Goal: Task Accomplishment & Management: Manage account settings

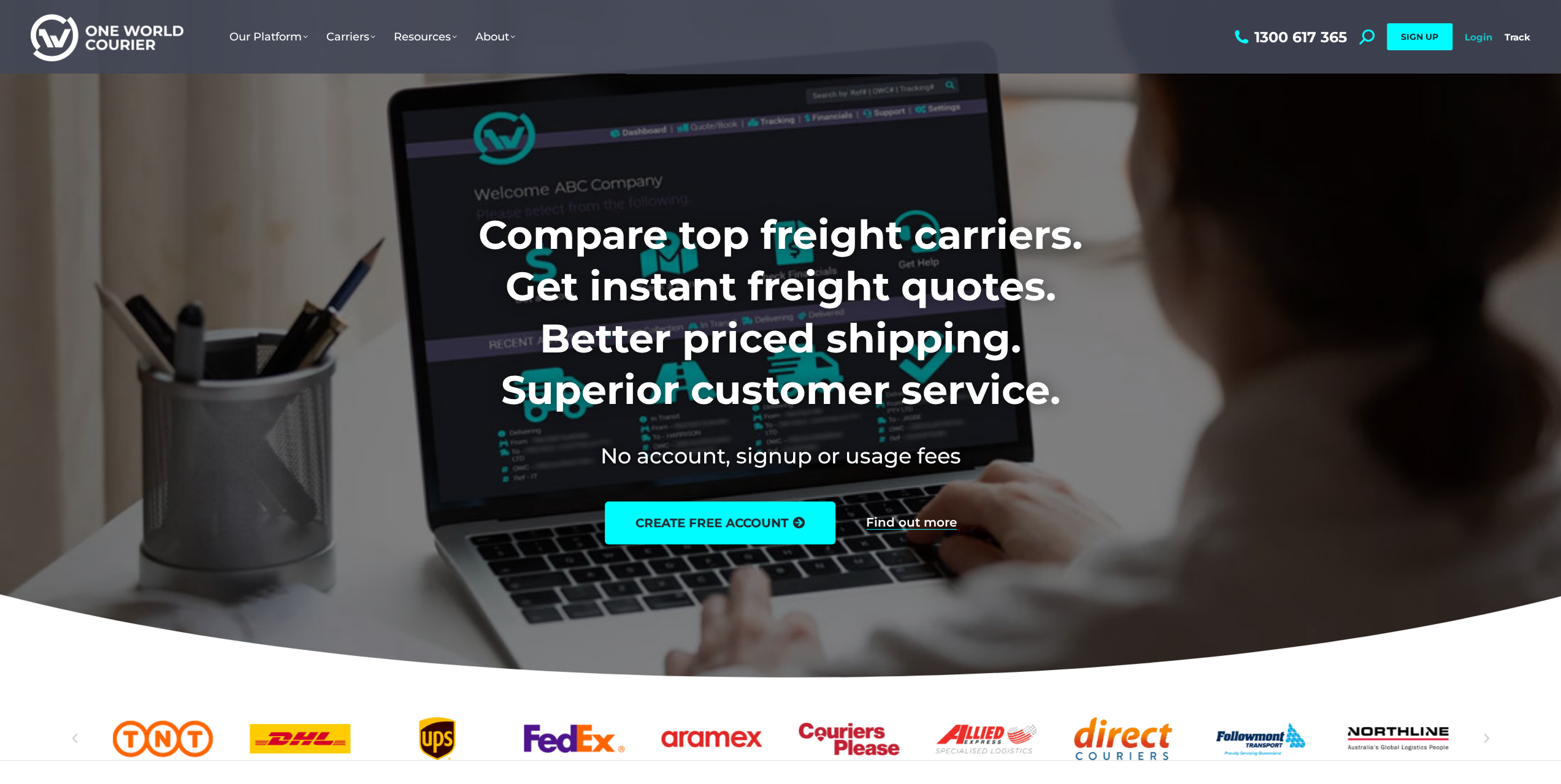
click at [1469, 36] on link "Login" at bounding box center [1479, 36] width 27 height 11
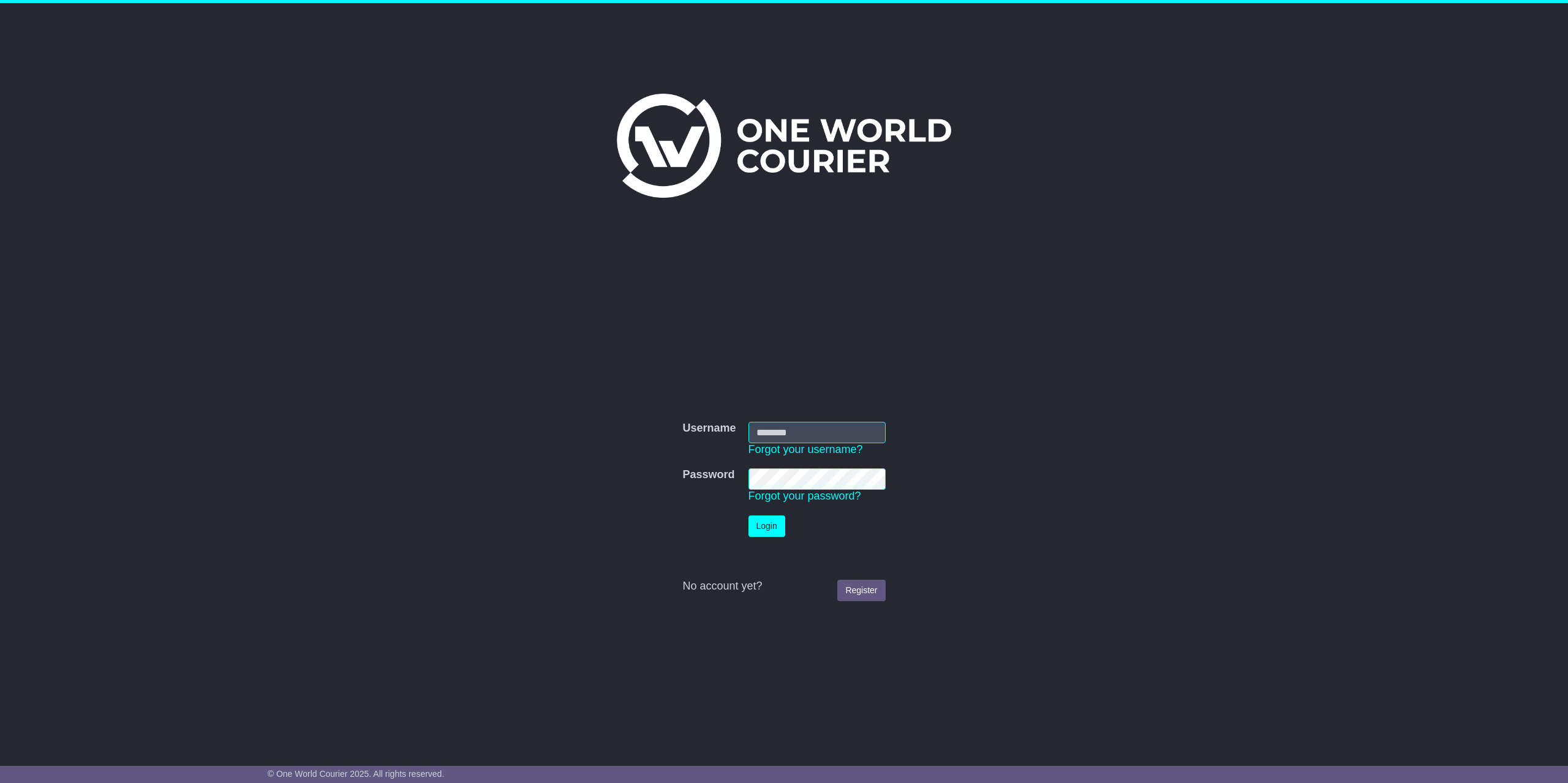
click at [807, 433] on input "Username" at bounding box center [817, 433] width 137 height 21
type input "**********"
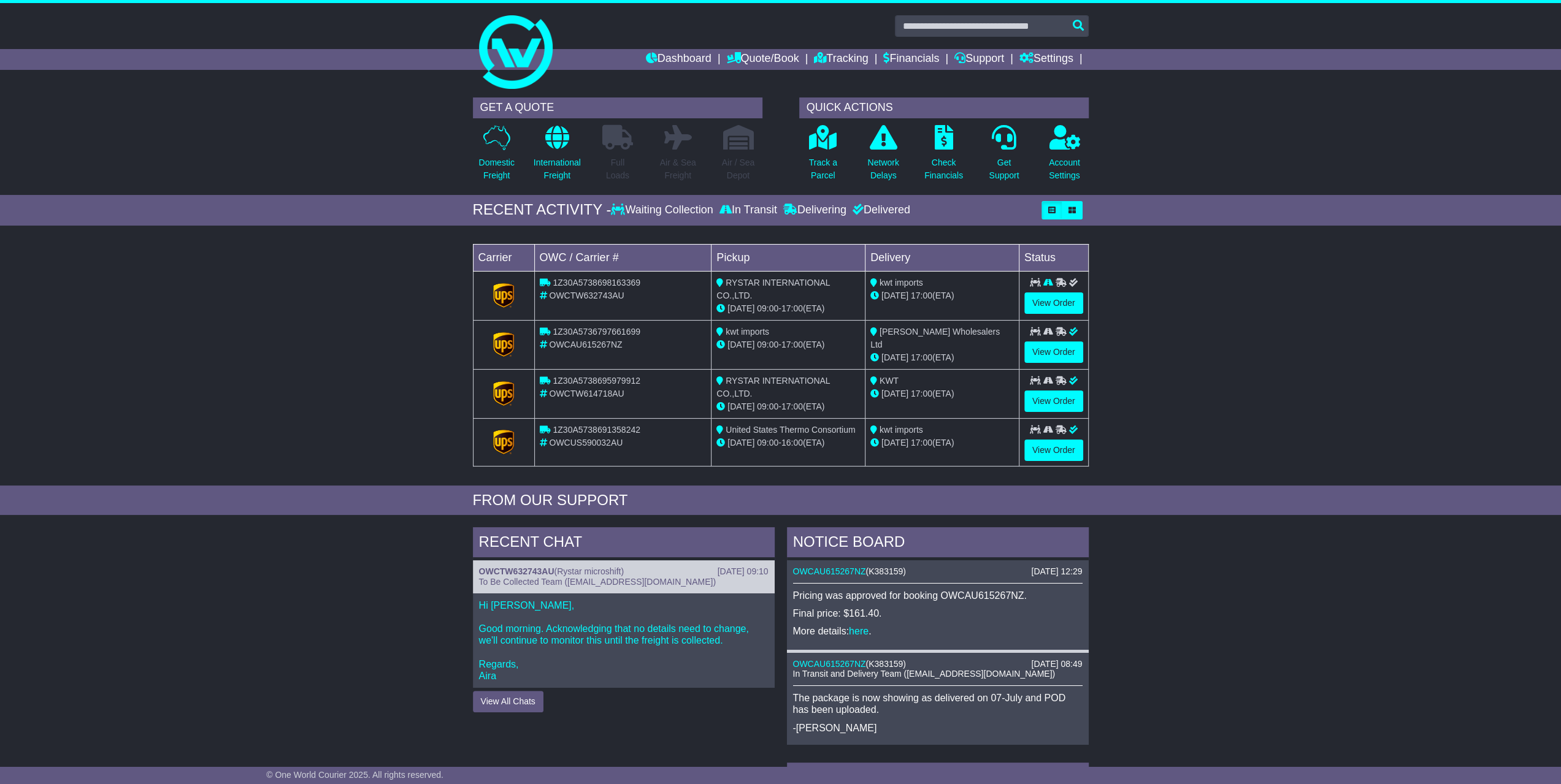
click at [1324, 24] on div at bounding box center [780, 47] width 1561 height 88
click at [557, 141] on icon at bounding box center [557, 137] width 24 height 24
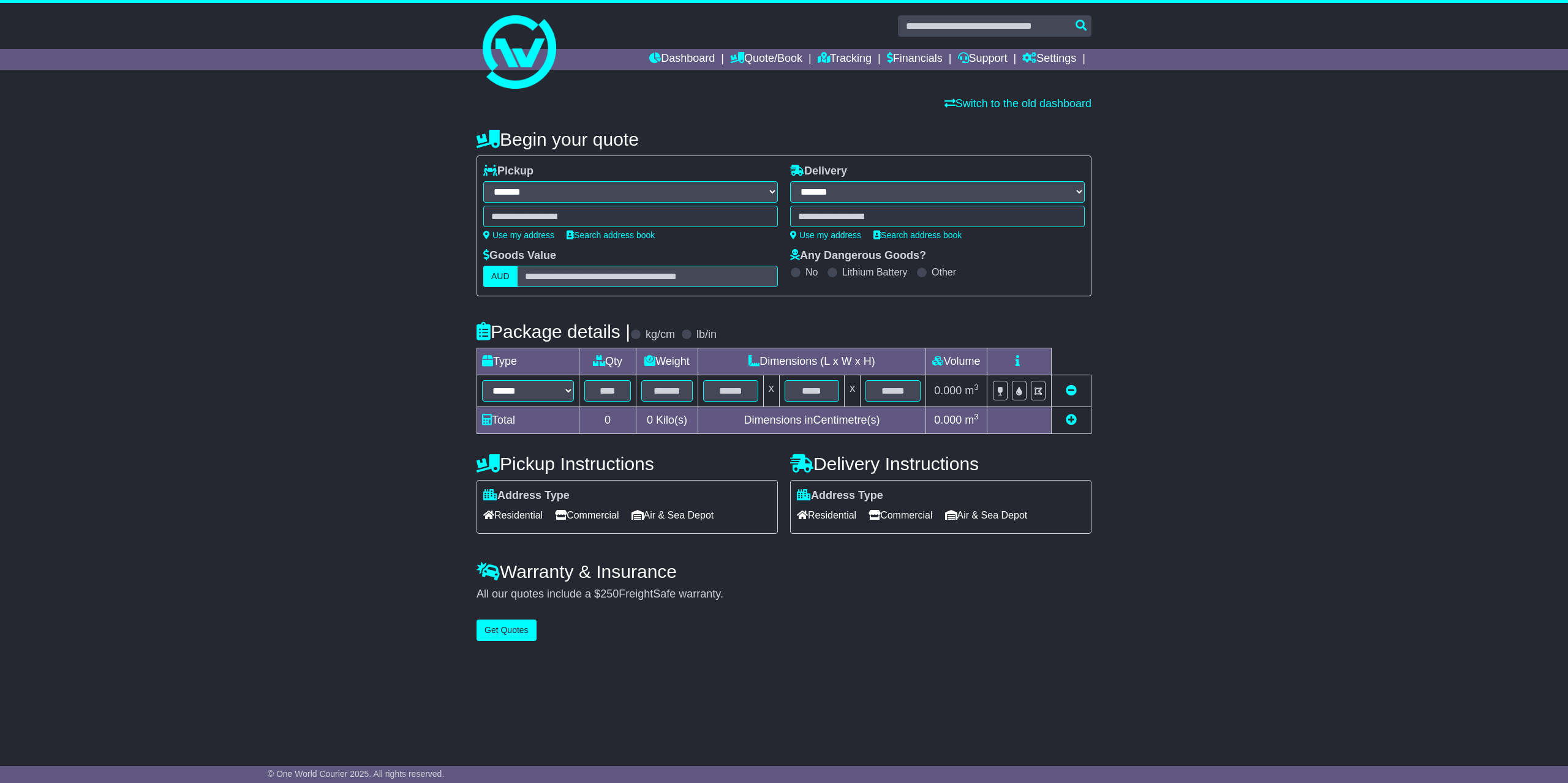
select select "**"
click at [687, 54] on link "Dashboard" at bounding box center [682, 60] width 66 height 21
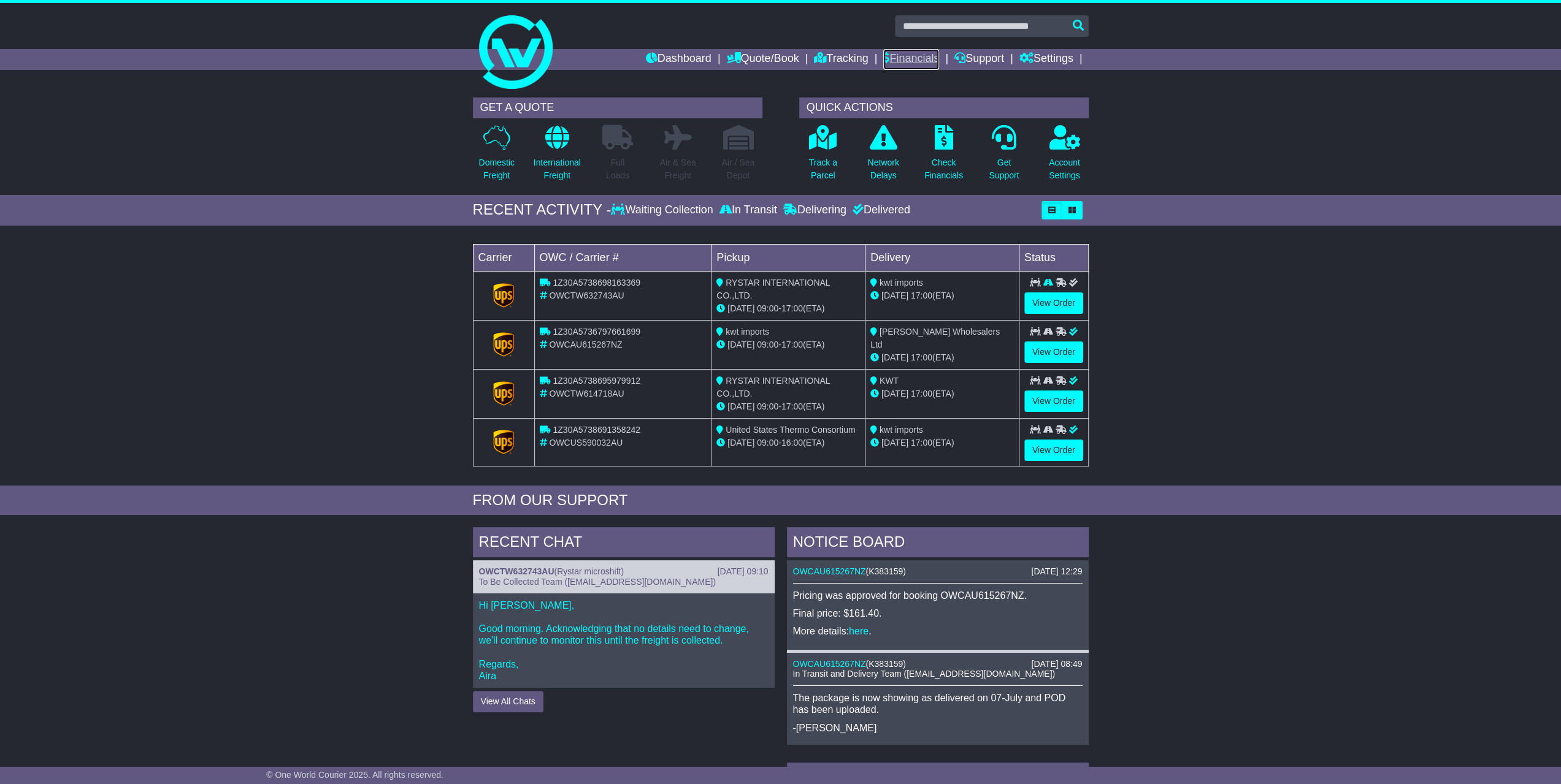
click at [914, 58] on link "Financials" at bounding box center [911, 60] width 56 height 21
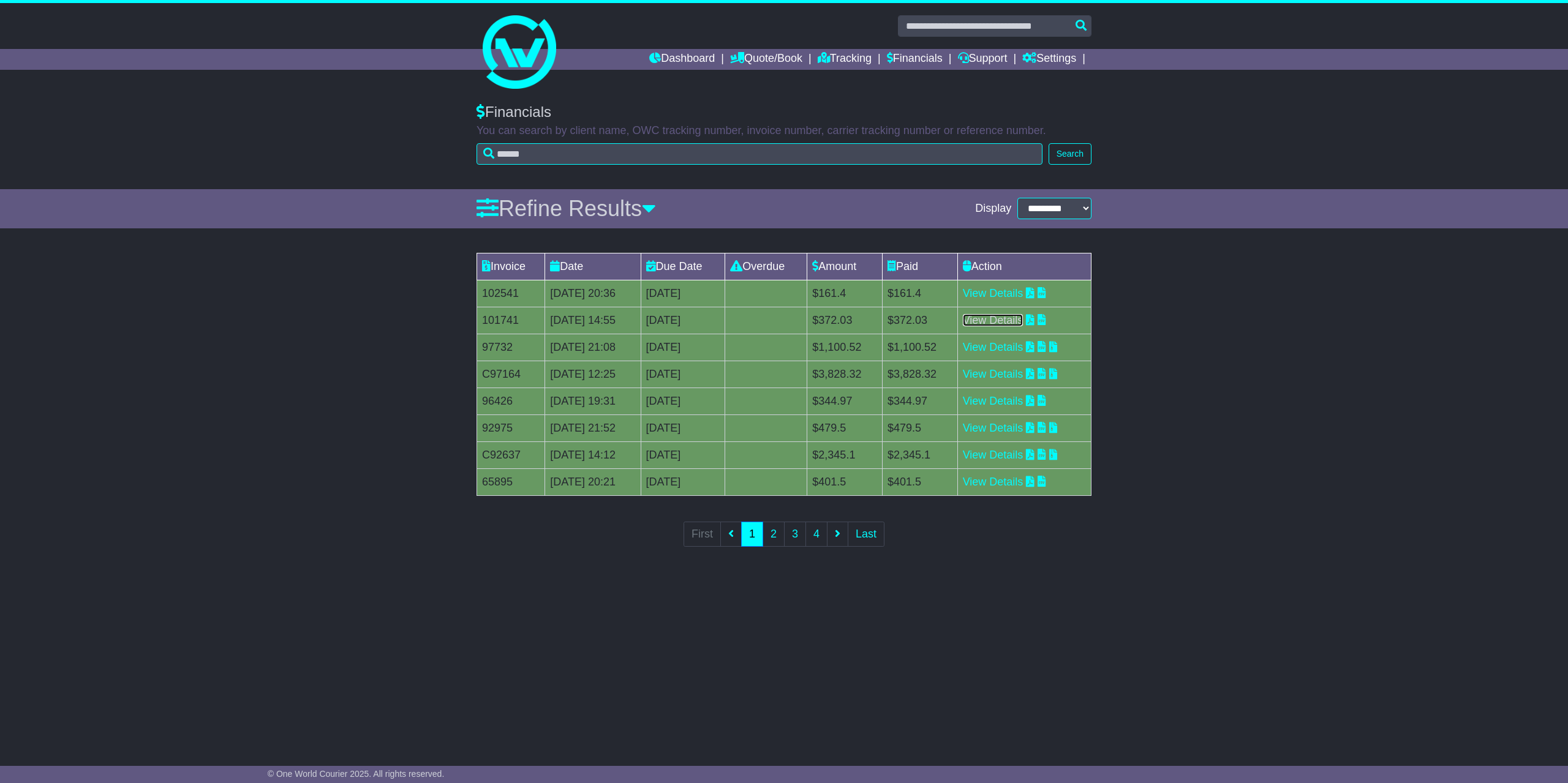
click at [989, 318] on link "View Details" at bounding box center [993, 320] width 60 height 12
click at [1012, 290] on link "View Details" at bounding box center [993, 293] width 60 height 12
click at [650, 211] on icon at bounding box center [649, 208] width 14 height 22
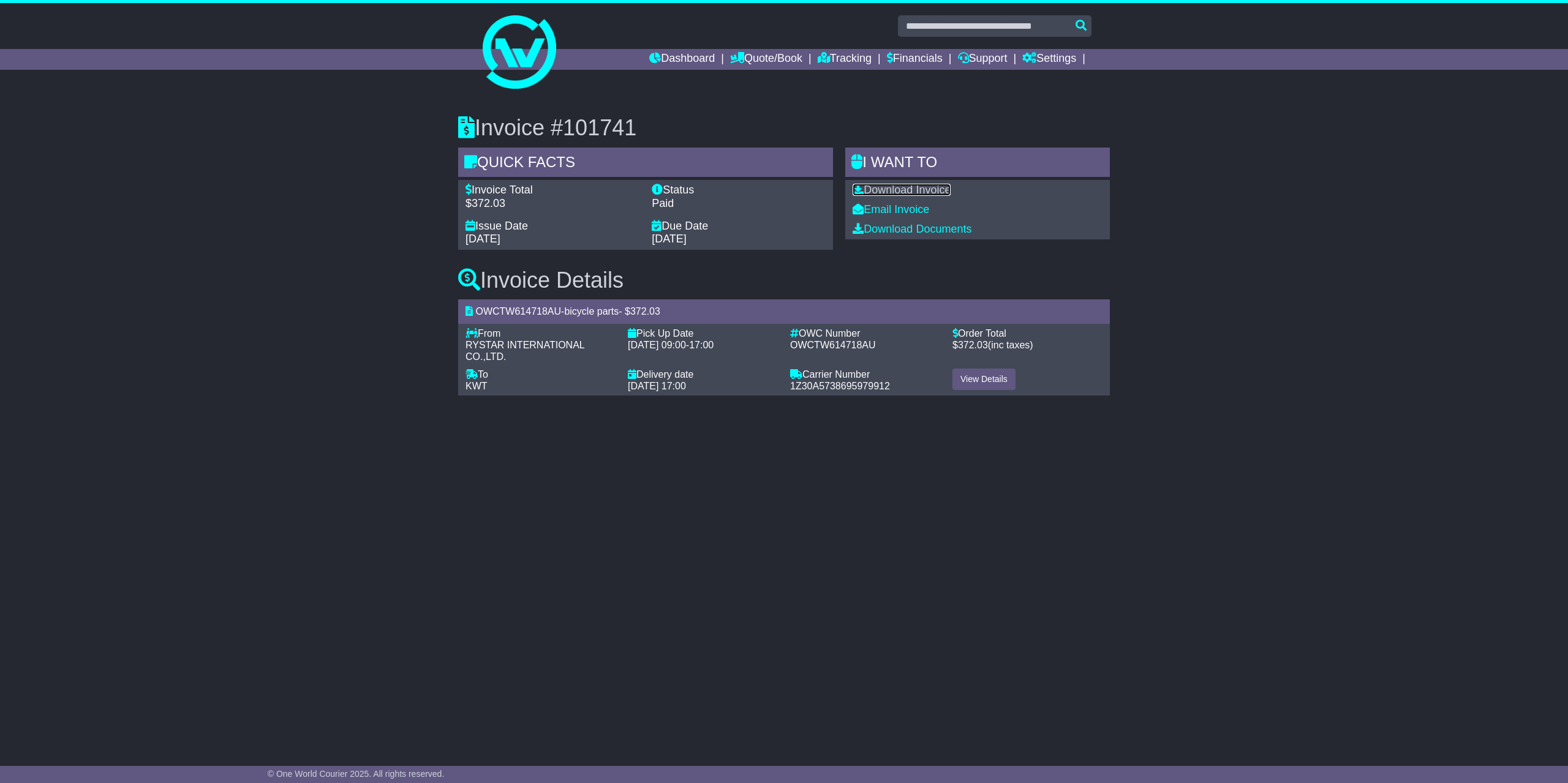
click at [911, 193] on link "Download Invoice" at bounding box center [902, 190] width 98 height 12
click at [890, 192] on link "Download Invoice" at bounding box center [902, 190] width 98 height 12
